Goal: Task Accomplishment & Management: Complete application form

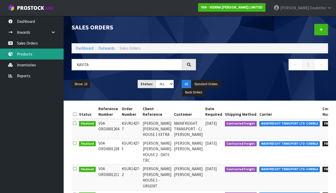
scroll to position [18, 0]
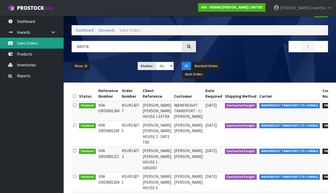
click at [29, 45] on link "Sales Orders" at bounding box center [32, 43] width 64 height 11
click at [28, 44] on link "Sales Orders" at bounding box center [32, 43] width 64 height 11
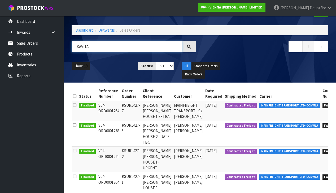
click at [107, 47] on input "KAVITA" at bounding box center [127, 46] width 111 height 11
type input "K"
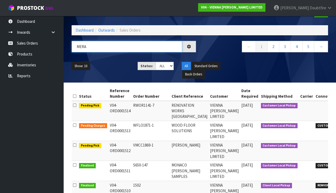
type input "MERA"
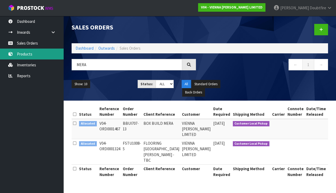
click at [25, 53] on link "Products" at bounding box center [32, 53] width 64 height 11
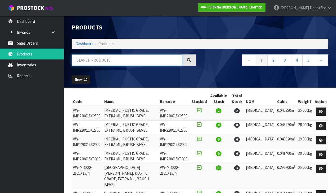
click at [95, 59] on input "text" at bounding box center [127, 59] width 111 height 11
type input "HIGHLAND"
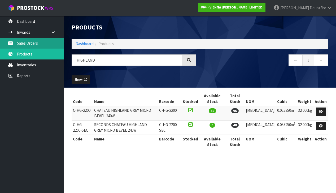
click at [29, 44] on link "Sales Orders" at bounding box center [32, 43] width 64 height 11
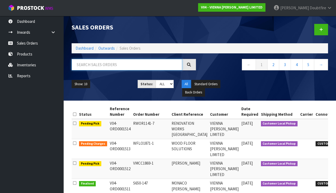
click at [87, 66] on input "text" at bounding box center [127, 64] width 111 height 11
type input "MERA"
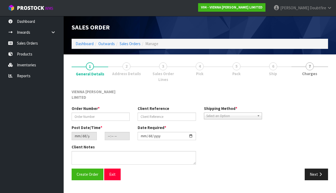
scroll to position [0, 0]
type input "BBUI707-13"
type input "BOX BUILD MERA"
type input "[DATE]"
type input "11:45:00.000"
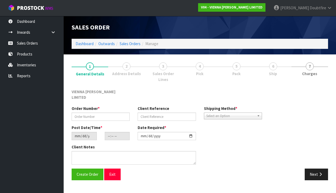
type input "[DATE]"
type textarea "0469 MERA"
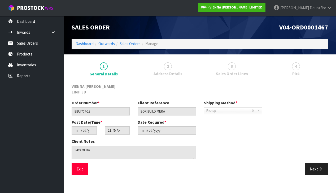
scroll to position [0, 0]
click at [314, 163] on button "Next" at bounding box center [315, 168] width 23 height 11
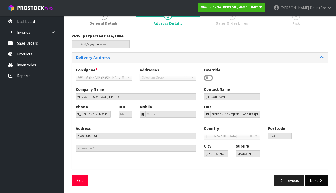
scroll to position [50, 0]
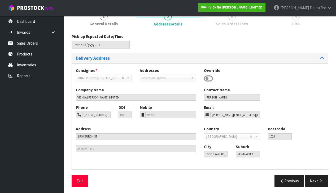
click at [316, 179] on button "Next" at bounding box center [315, 180] width 23 height 11
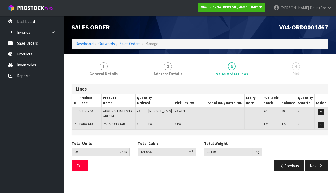
scroll to position [0, 0]
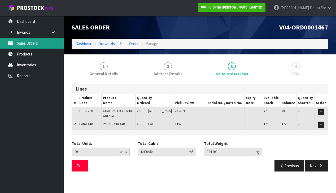
click at [33, 44] on link "Sales Orders" at bounding box center [32, 43] width 64 height 11
